Goal: Information Seeking & Learning: Learn about a topic

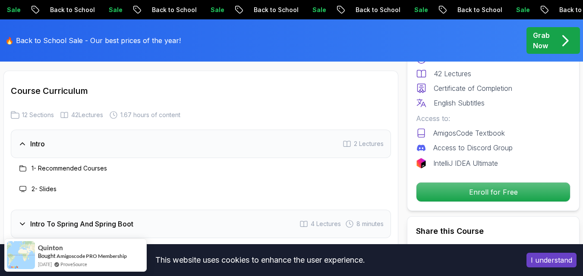
scroll to position [1165, 0]
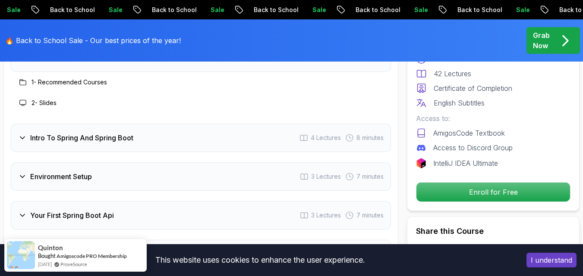
click at [244, 145] on div "Intro To Spring And Spring Boot 4 Lectures 8 minutes" at bounding box center [201, 138] width 380 height 28
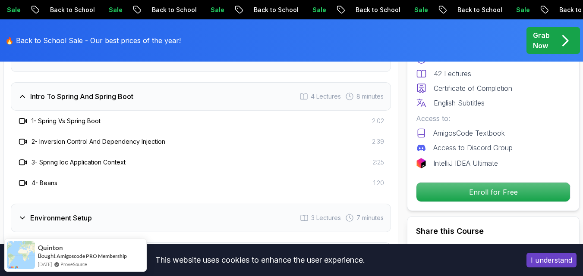
scroll to position [1251, 0]
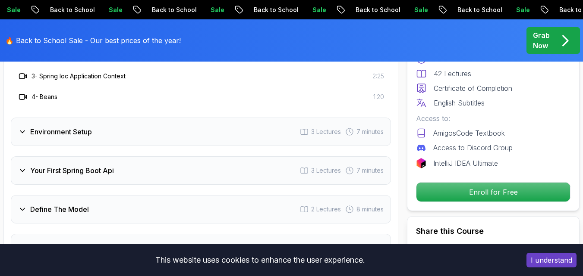
click at [170, 138] on div "Environment Setup 3 Lectures 7 minutes" at bounding box center [201, 132] width 380 height 28
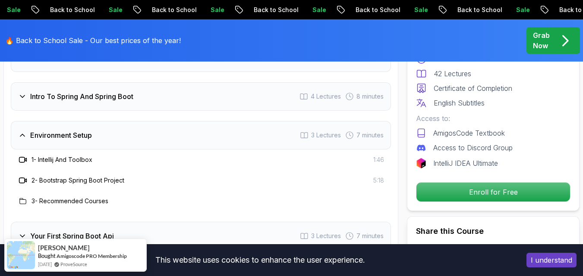
scroll to position [1294, 0]
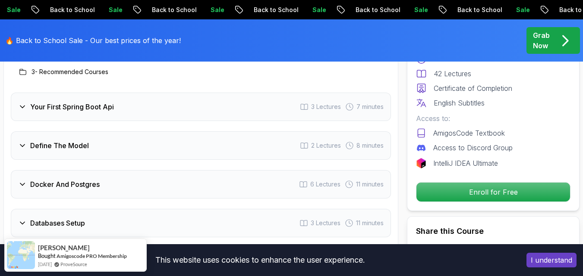
click at [159, 111] on div "Your First Spring Boot Api 3 Lectures 7 minutes" at bounding box center [201, 107] width 380 height 28
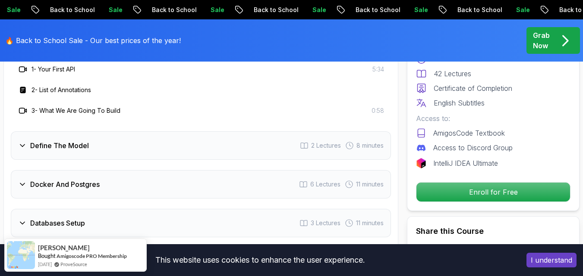
click at [151, 142] on div "Define The Model 2 Lectures 8 minutes" at bounding box center [201, 146] width 380 height 28
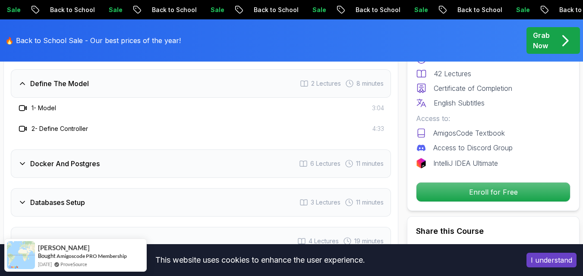
scroll to position [1337, 0]
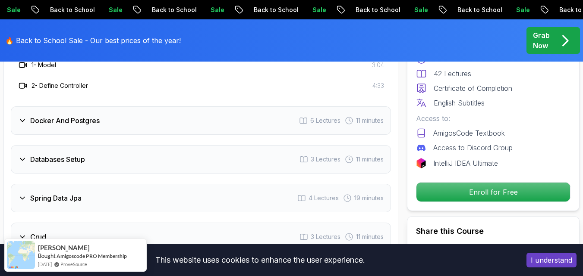
click at [145, 119] on div "Docker And Postgres 6 Lectures 11 minutes" at bounding box center [201, 121] width 380 height 28
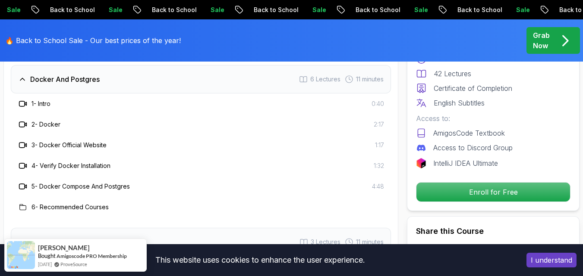
scroll to position [1423, 0]
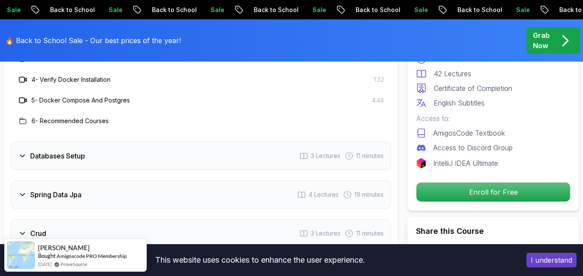
click at [144, 166] on div "Databases Setup 3 Lectures 11 minutes" at bounding box center [201, 156] width 380 height 28
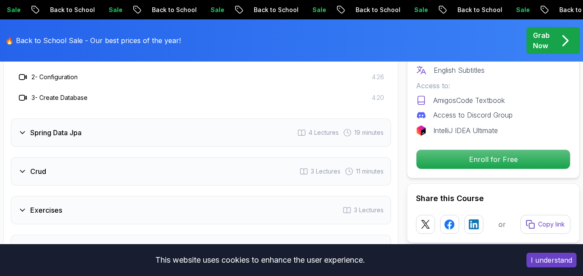
scroll to position [1380, 0]
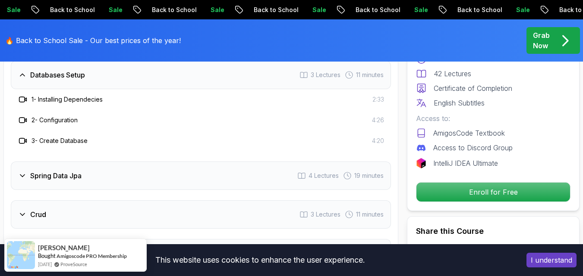
click at [123, 167] on div "Spring Data Jpa 4 Lectures 19 minutes" at bounding box center [201, 176] width 380 height 28
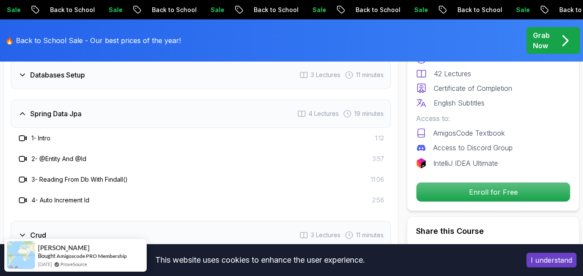
scroll to position [1467, 0]
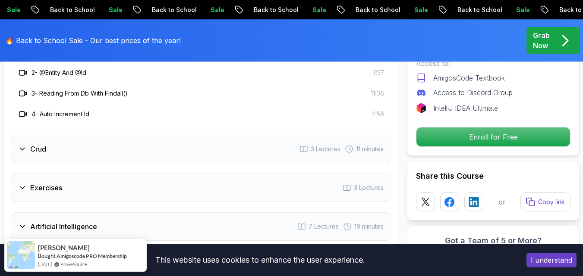
click at [122, 146] on div "Crud 3 Lectures 11 minutes" at bounding box center [201, 149] width 380 height 28
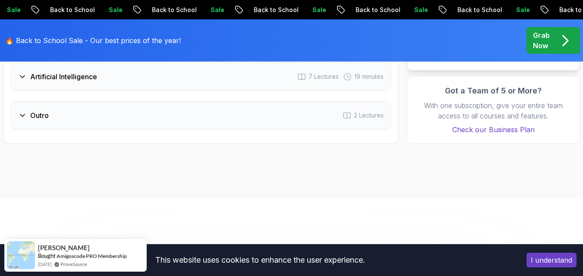
scroll to position [1510, 0]
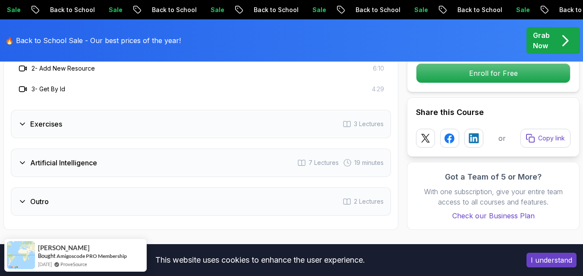
click at [114, 137] on div "Exercises 3 Lectures" at bounding box center [201, 124] width 380 height 28
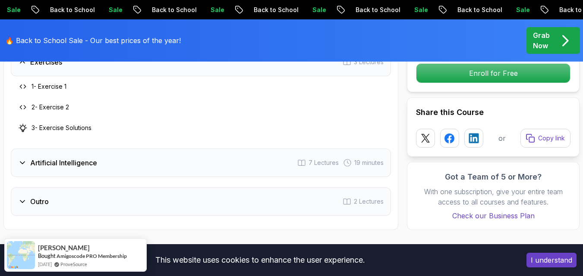
click at [113, 157] on div "Artificial Intelligence 7 Lectures 19 minutes" at bounding box center [201, 163] width 380 height 28
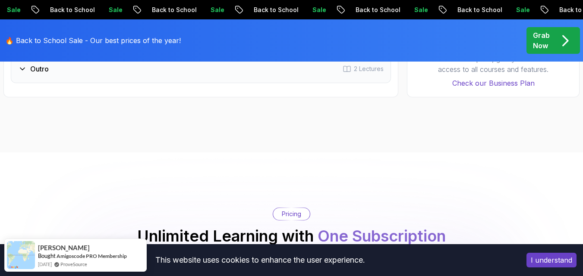
scroll to position [1639, 0]
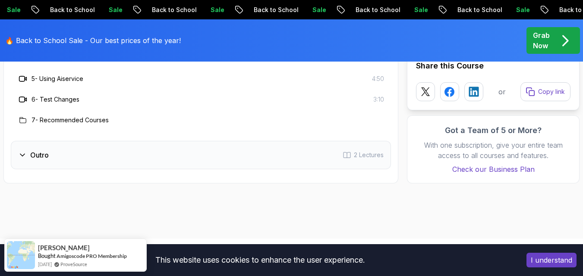
click at [99, 152] on div "Outro 2 Lectures" at bounding box center [201, 155] width 380 height 28
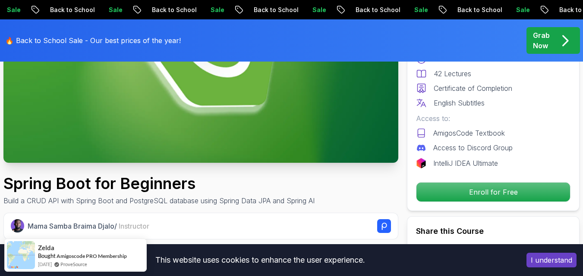
scroll to position [0, 0]
